Goal: Task Accomplishment & Management: Use online tool/utility

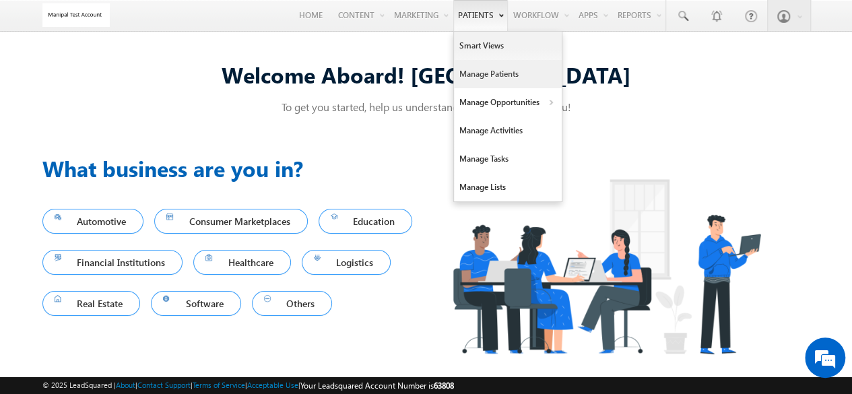
click at [506, 68] on link "Manage Patients" at bounding box center [508, 74] width 108 height 28
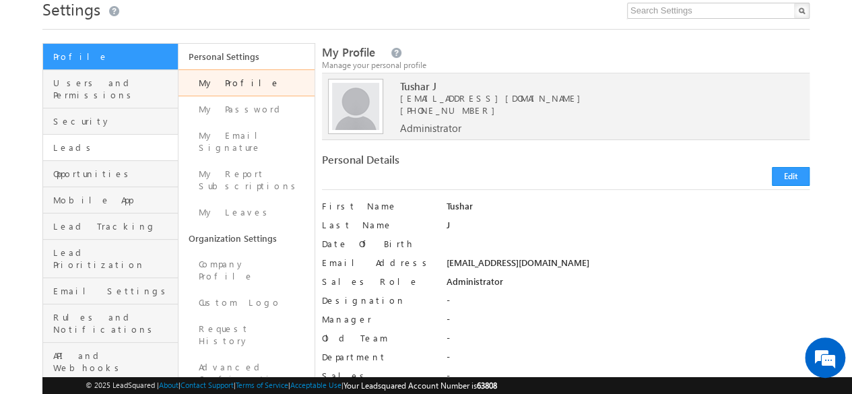
scroll to position [47, 0]
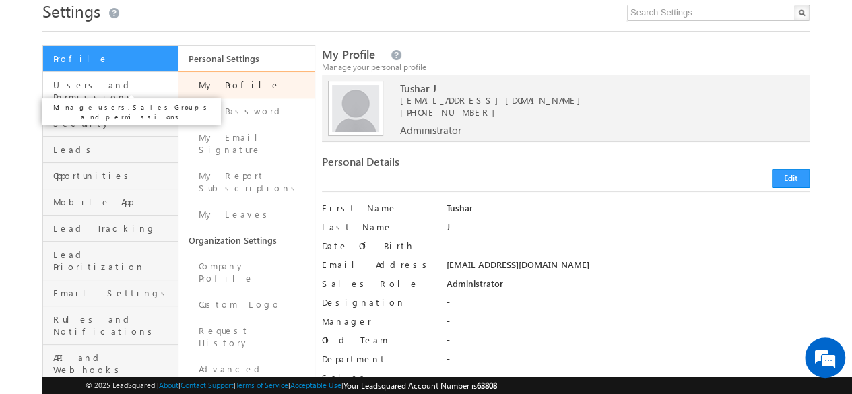
click at [133, 86] on span "Users and Permissions" at bounding box center [113, 91] width 121 height 24
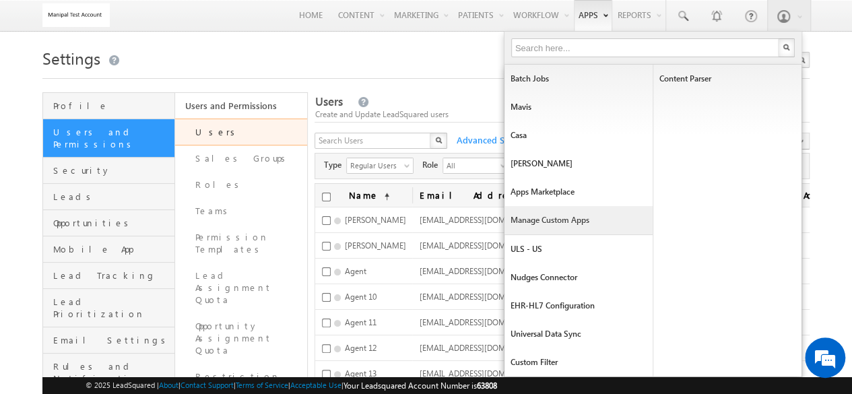
click at [559, 217] on link "Manage Custom Apps" at bounding box center [578, 220] width 148 height 28
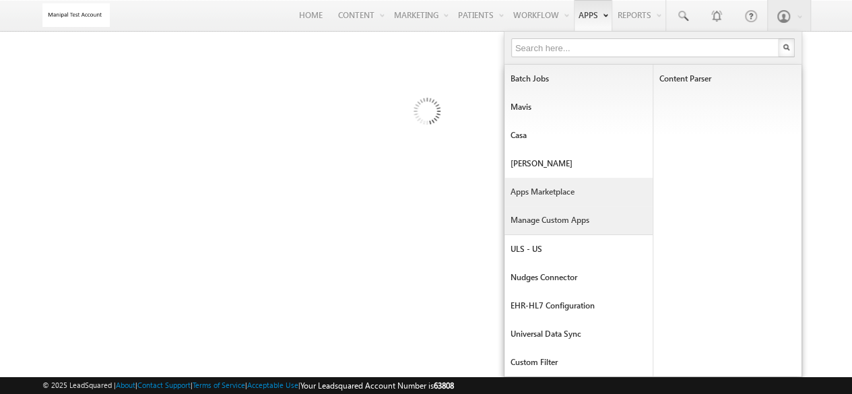
click at [570, 184] on link "Apps Marketplace" at bounding box center [578, 192] width 148 height 28
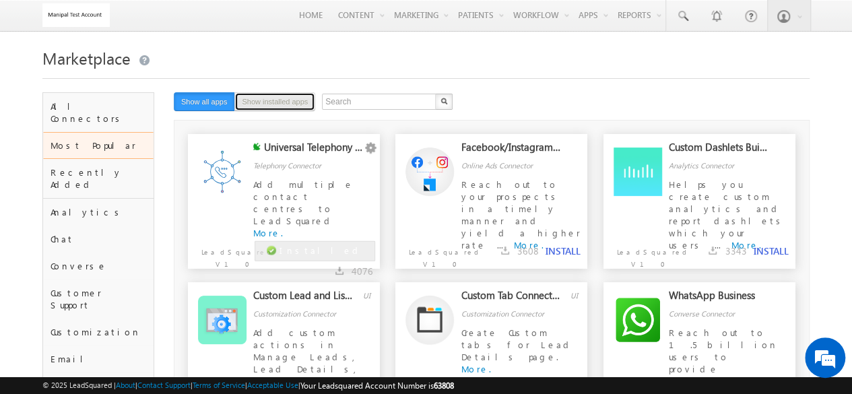
click at [267, 98] on button "Show installed apps" at bounding box center [274, 101] width 81 height 19
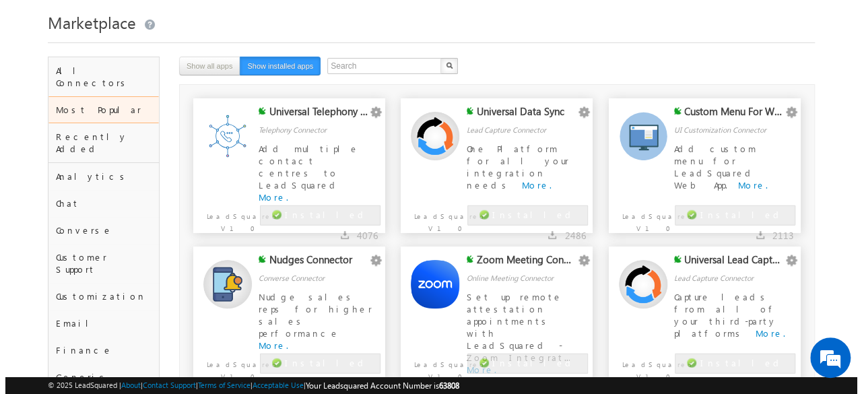
scroll to position [36, 0]
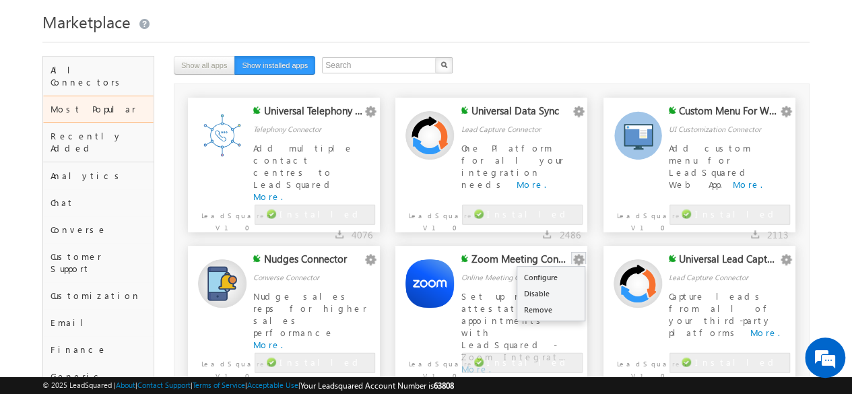
click at [580, 258] on button "button" at bounding box center [578, 259] width 13 height 13
click at [566, 280] on link "Configure" at bounding box center [550, 277] width 67 height 16
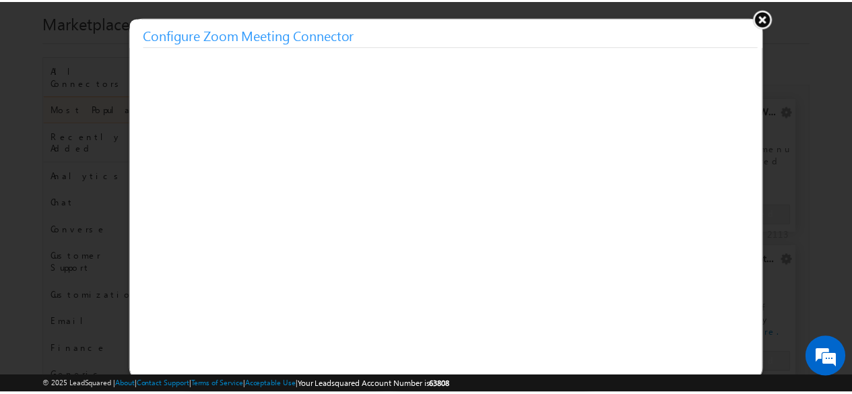
scroll to position [0, 0]
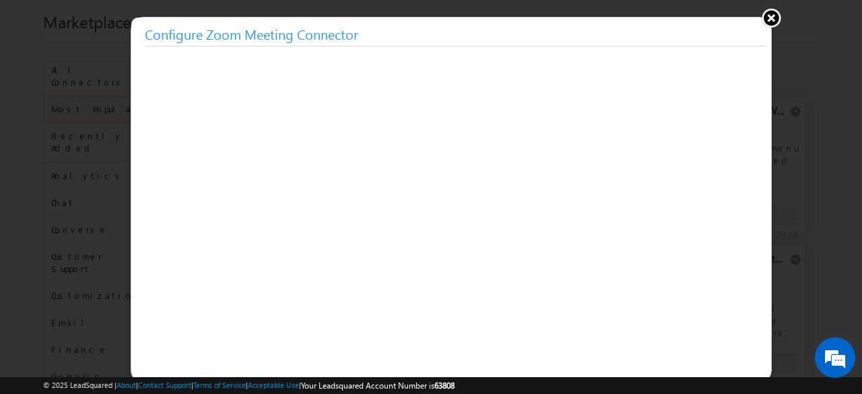
click at [773, 20] on button at bounding box center [771, 17] width 20 height 20
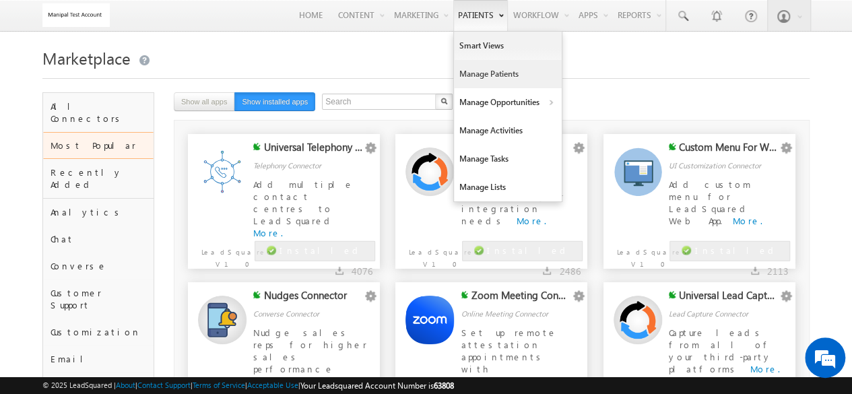
click at [467, 74] on link "Manage Patients" at bounding box center [508, 74] width 108 height 28
